Goal: Information Seeking & Learning: Find specific page/section

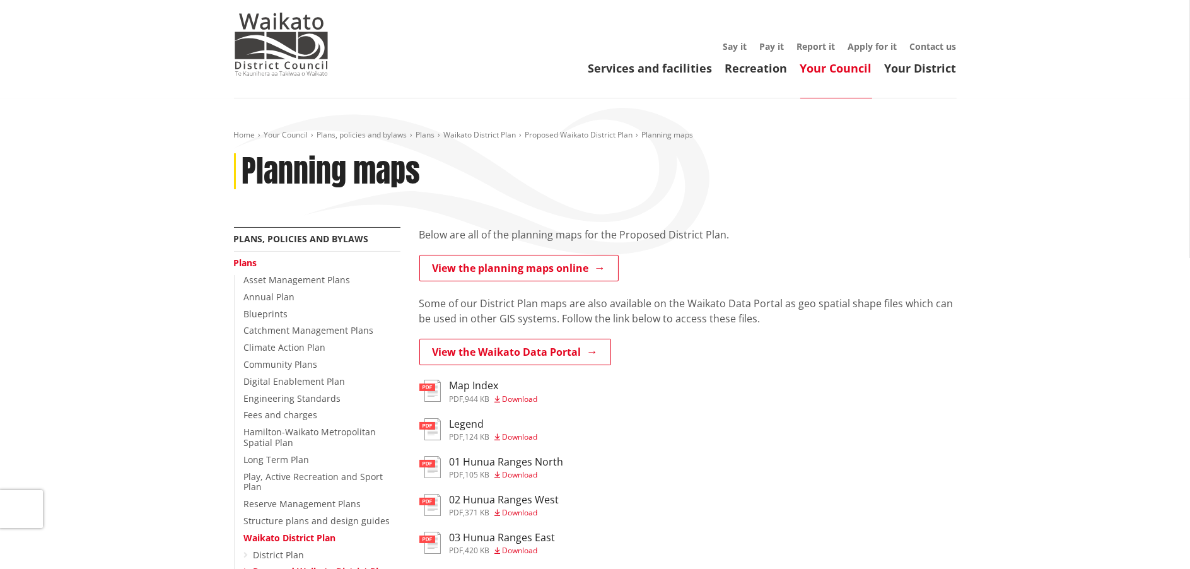
scroll to position [126, 0]
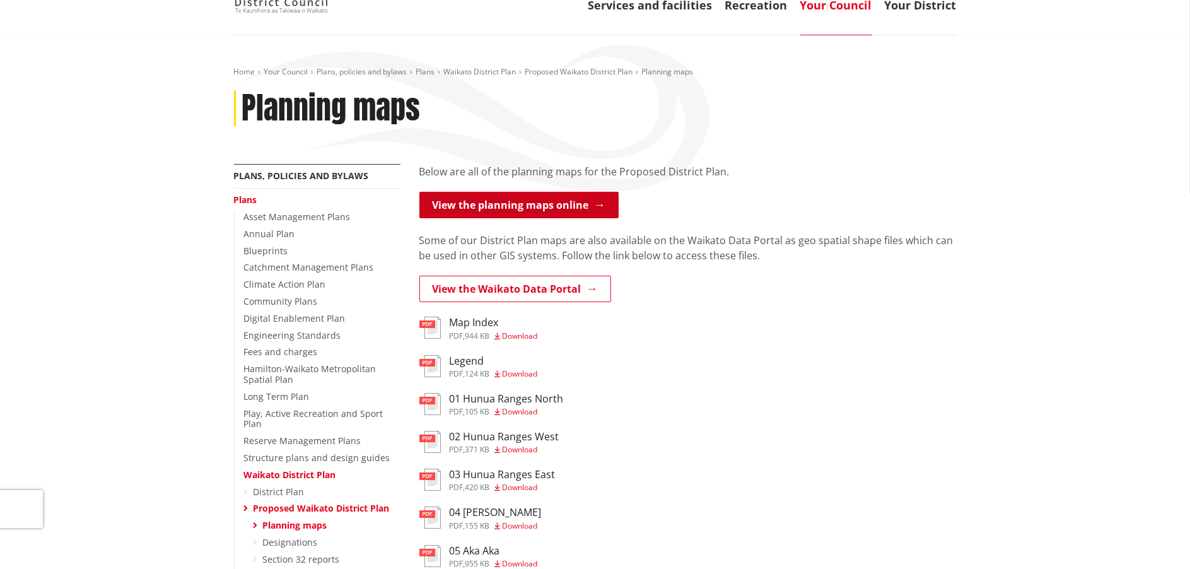
click at [522, 206] on link "View the planning maps online" at bounding box center [518, 205] width 199 height 26
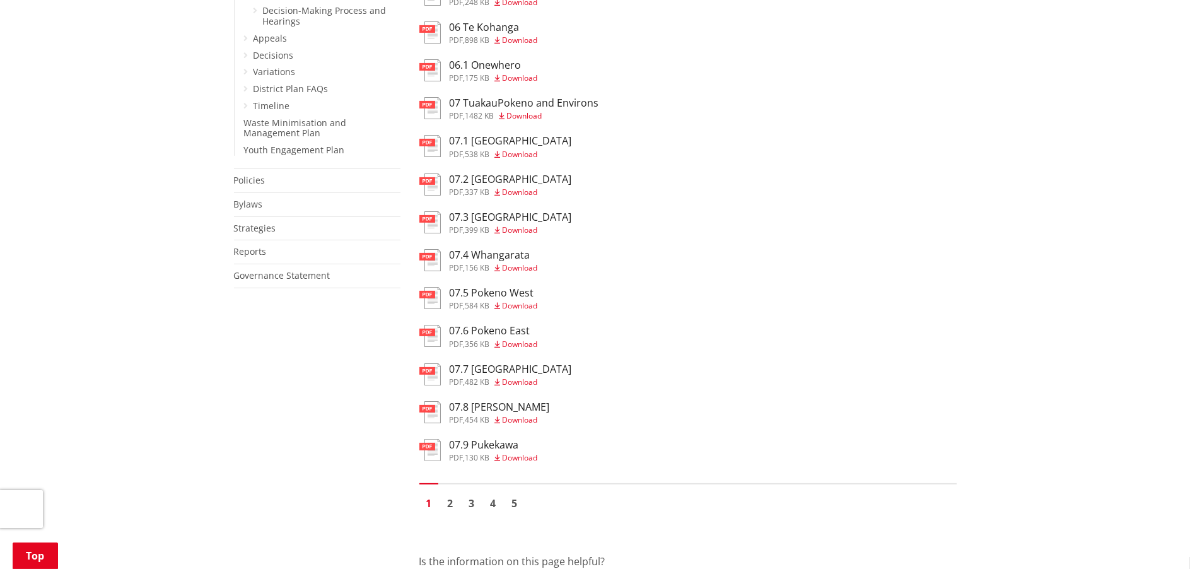
scroll to position [757, 0]
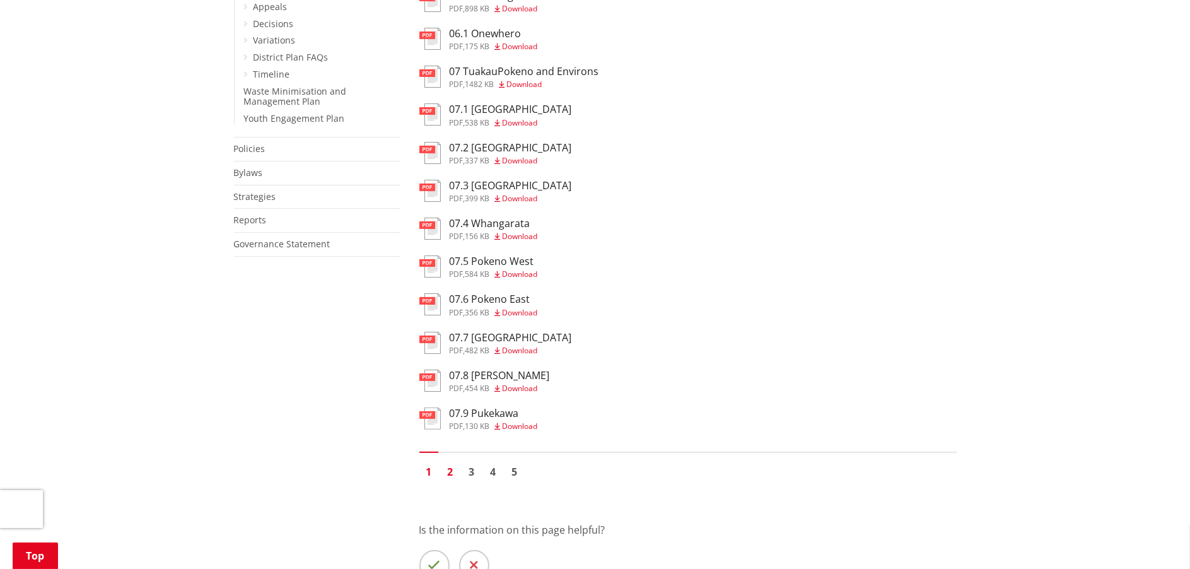
click at [449, 472] on link "2" at bounding box center [450, 471] width 19 height 19
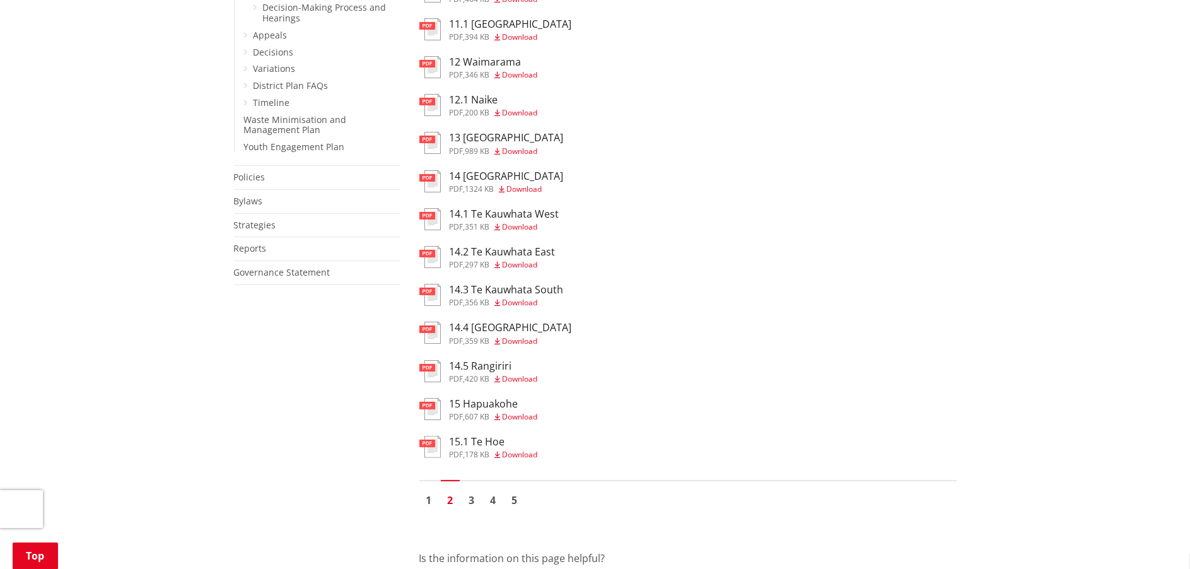
scroll to position [757, 0]
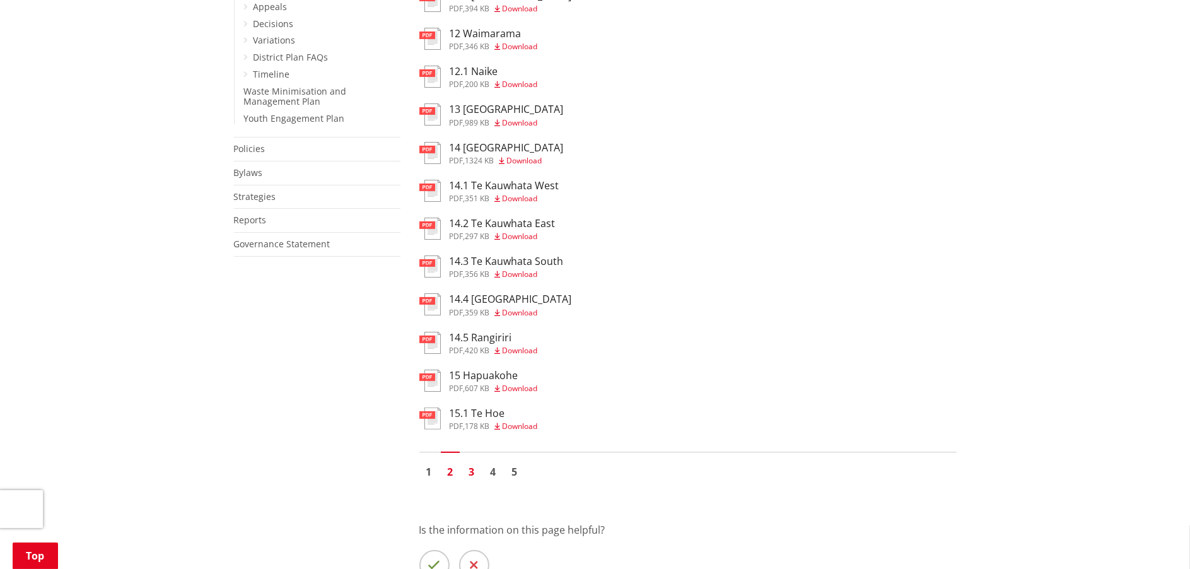
click at [472, 471] on link "3" at bounding box center [471, 471] width 19 height 19
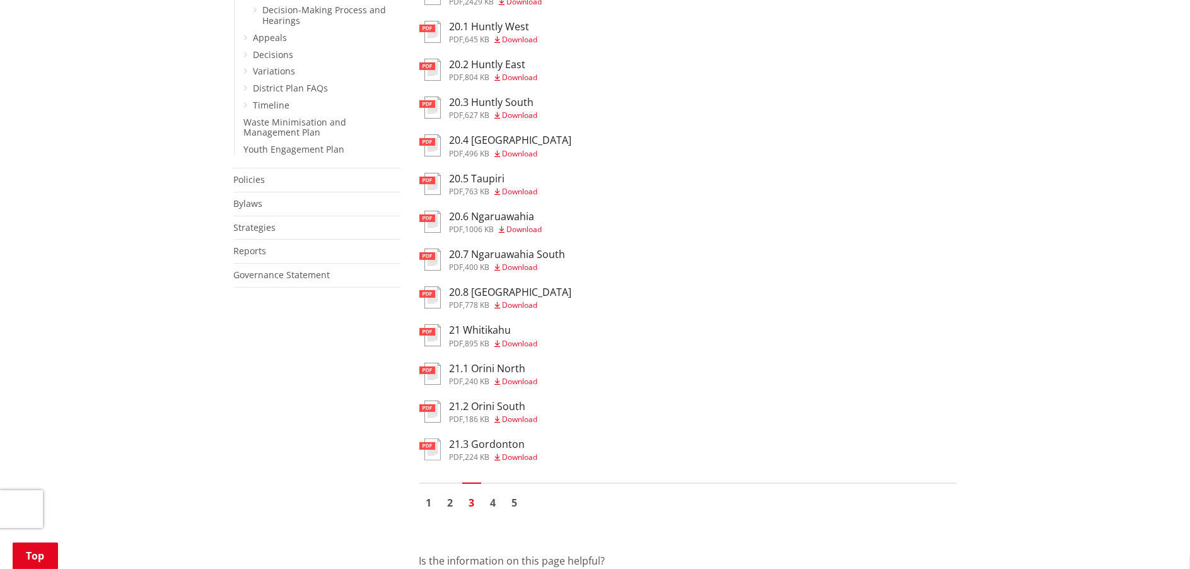
scroll to position [757, 0]
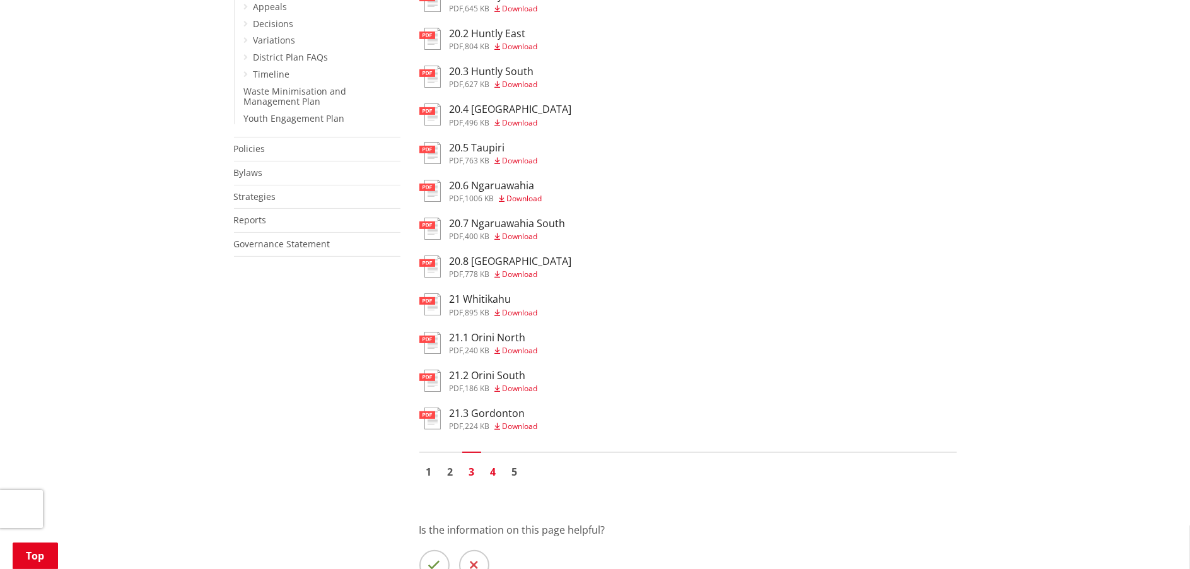
click at [494, 473] on link "4" at bounding box center [493, 471] width 19 height 19
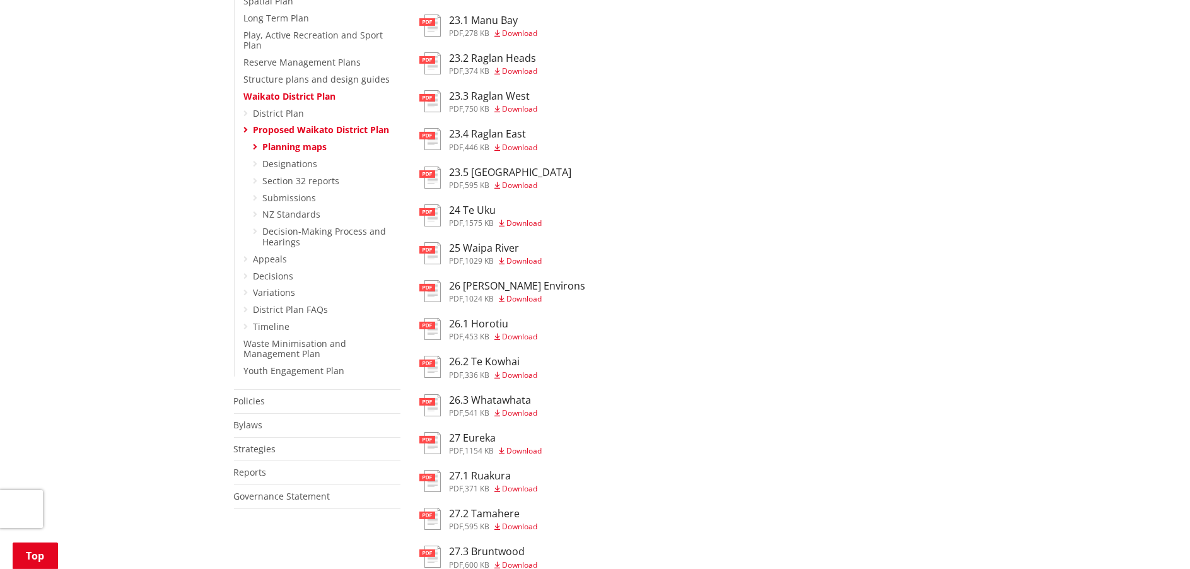
scroll to position [567, 0]
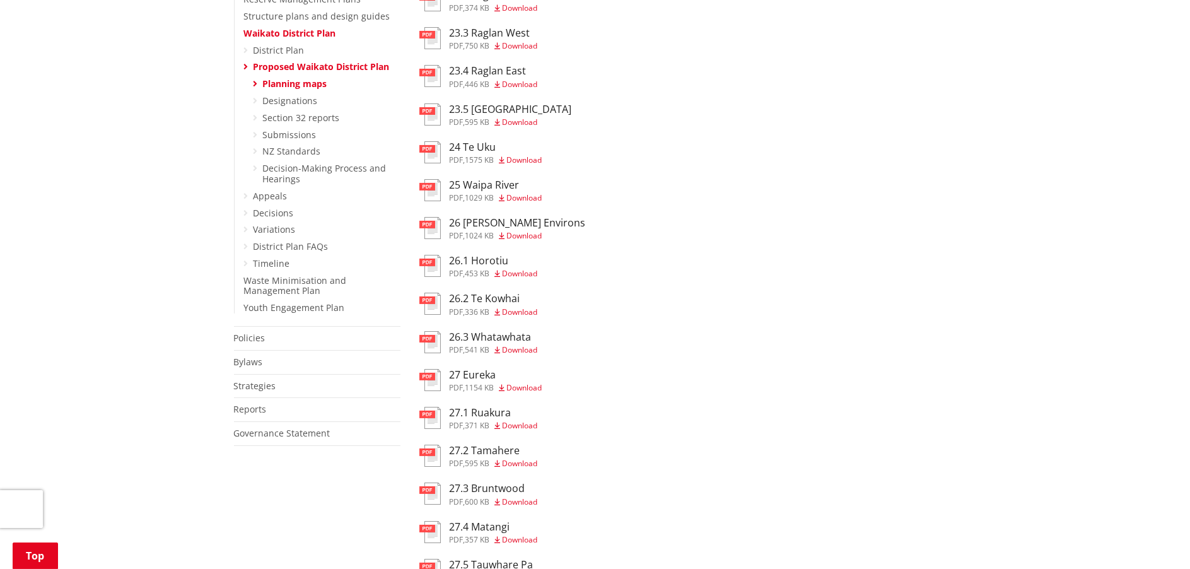
click at [464, 453] on h3 "27.2 Tamahere" at bounding box center [494, 450] width 88 height 12
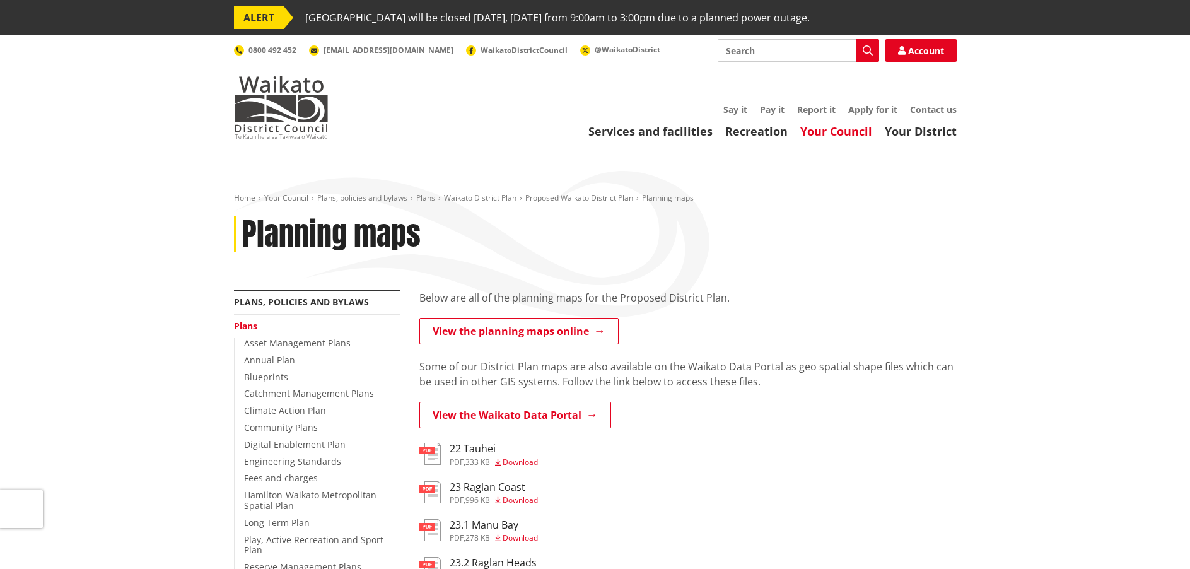
scroll to position [567, 0]
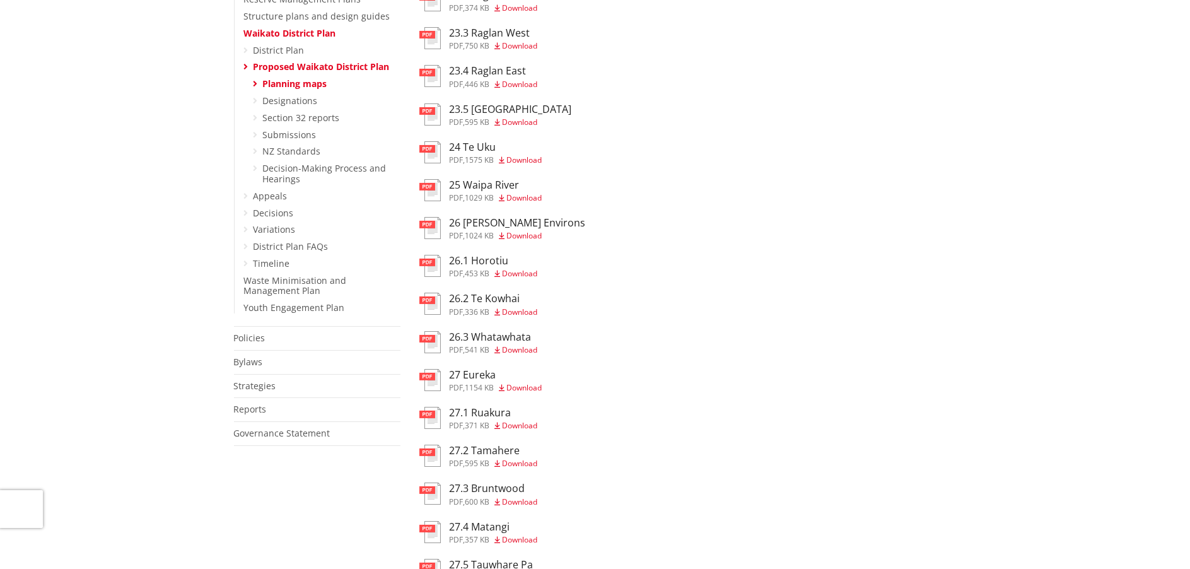
click at [482, 225] on h3 "26 [PERSON_NAME] Environs" at bounding box center [518, 223] width 136 height 12
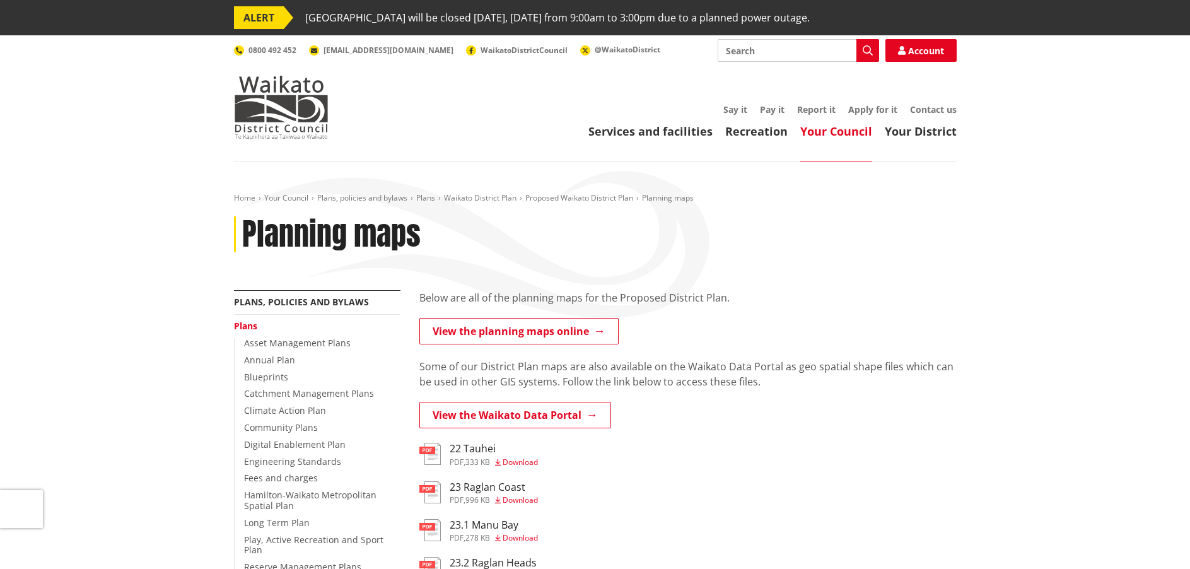
scroll to position [567, 0]
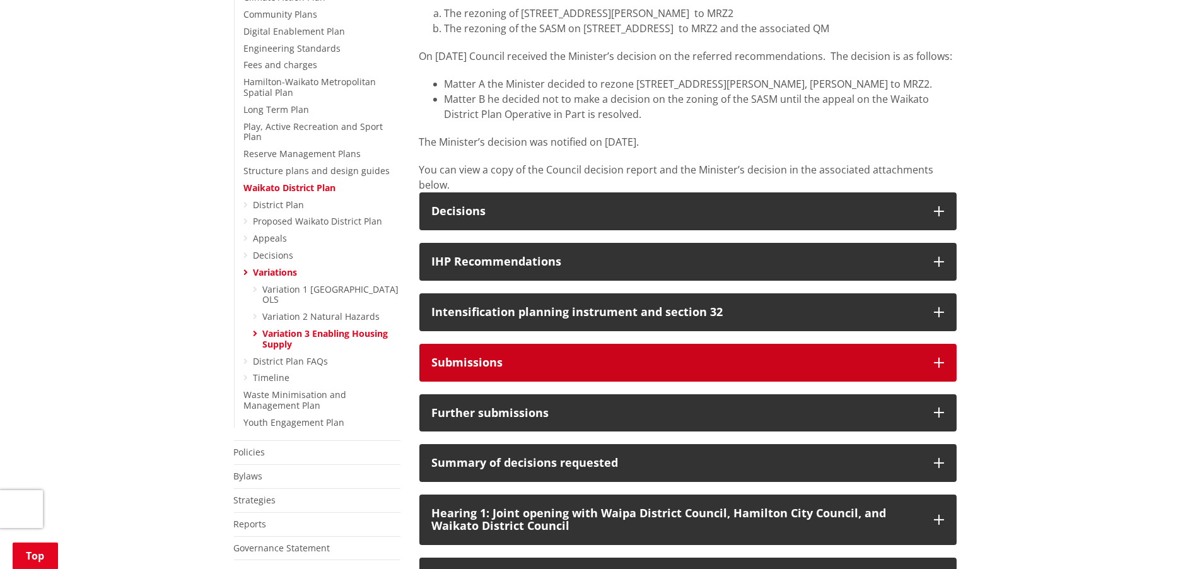
scroll to position [441, 0]
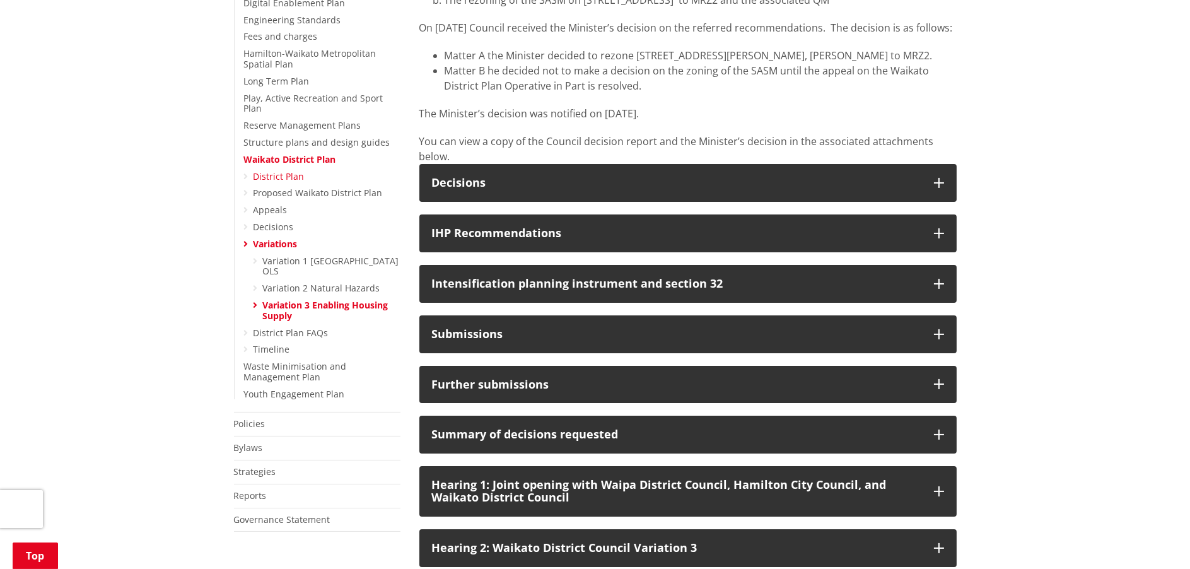
click at [274, 170] on link "District Plan" at bounding box center [278, 176] width 51 height 12
